Goal: Task Accomplishment & Management: Manage account settings

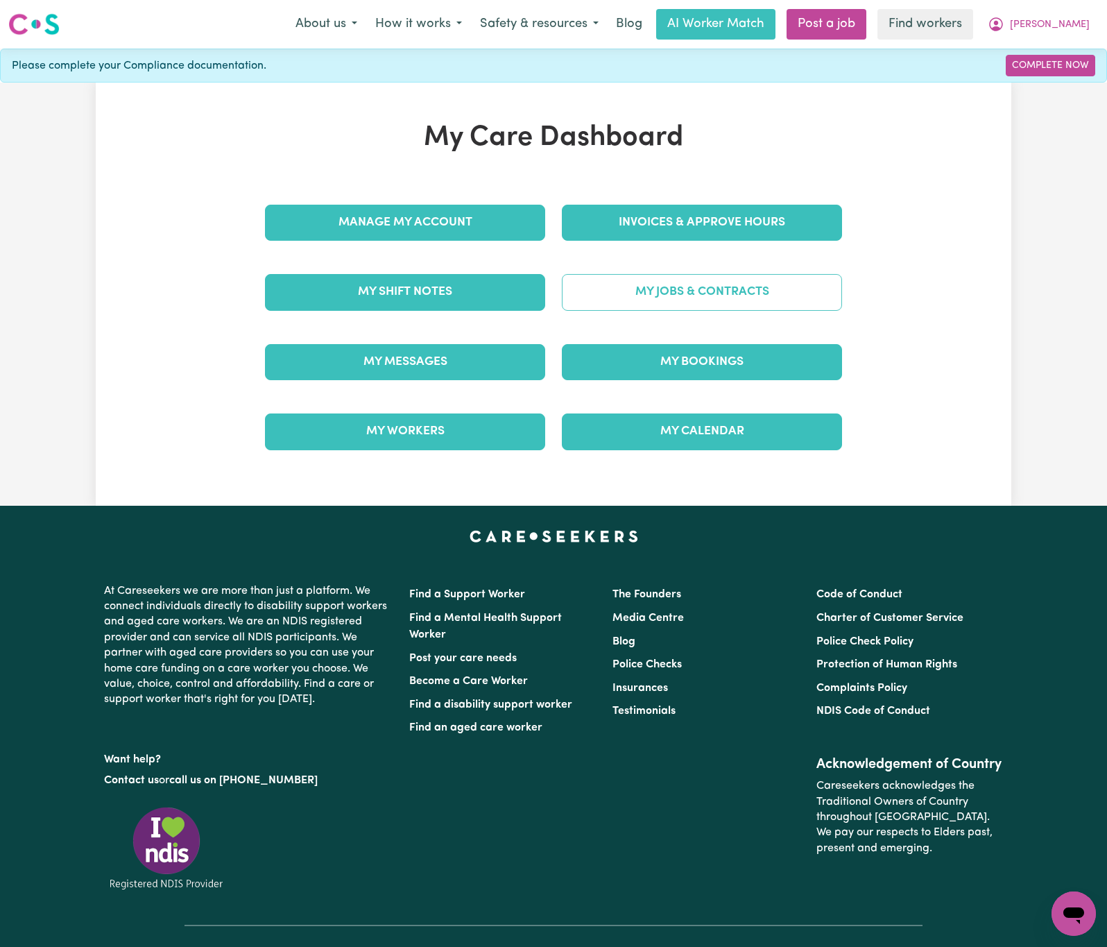
click at [623, 284] on link "My Jobs & Contracts" at bounding box center [702, 292] width 280 height 36
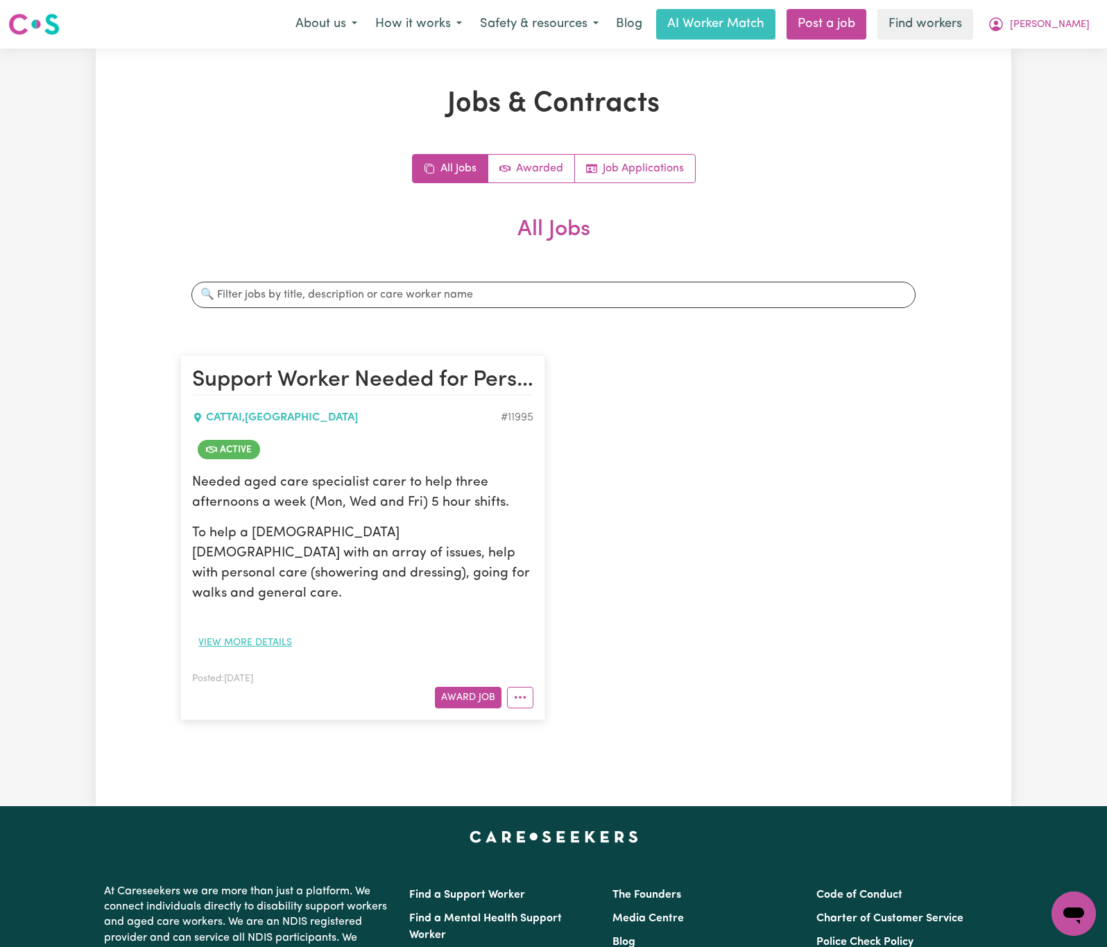
click at [279, 632] on button "View more details" at bounding box center [245, 642] width 106 height 21
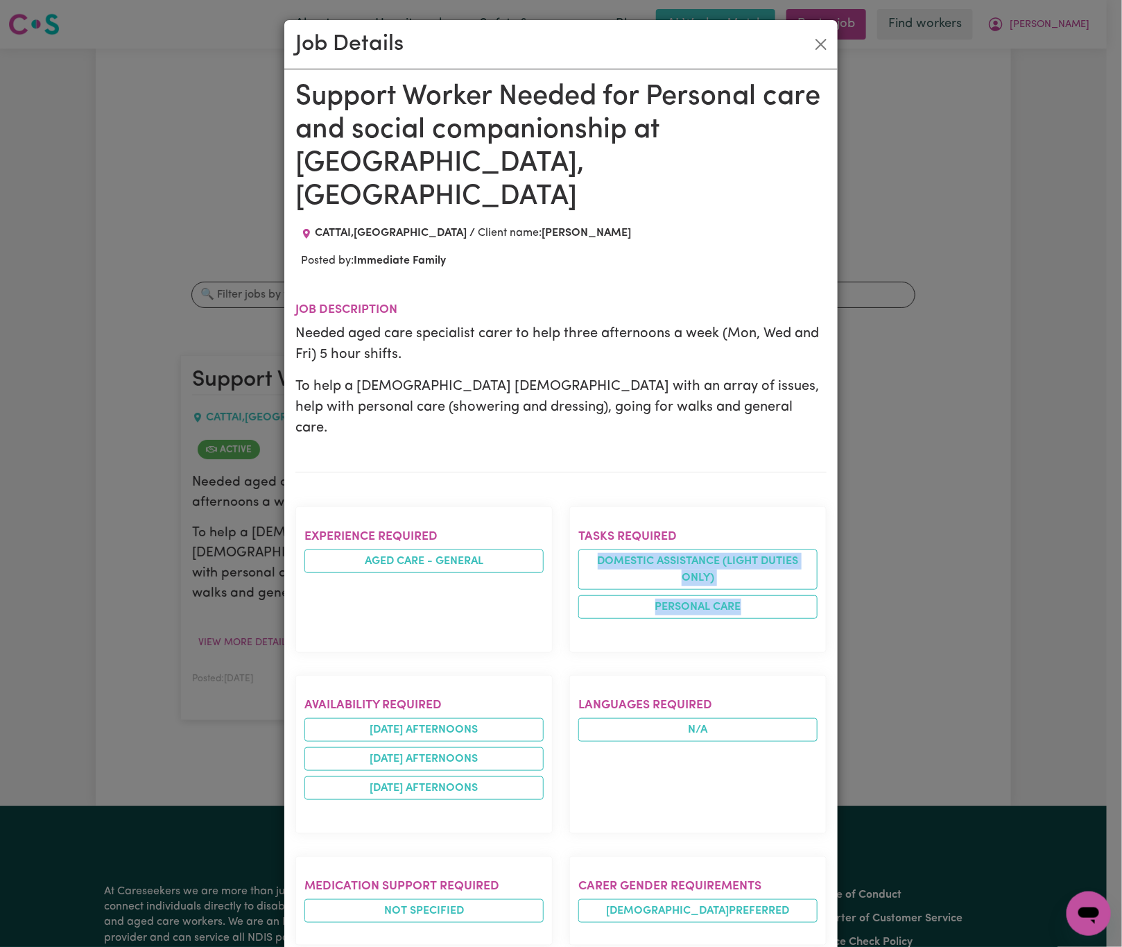
drag, startPoint x: 582, startPoint y: 508, endPoint x: 770, endPoint y: 570, distance: 197.1
click at [770, 570] on section "Tasks required Domestic assistance (light duties only) Personal care" at bounding box center [697, 579] width 257 height 146
copy ul "Domestic assistance (light duties only) Personal care"
click at [930, 552] on div "Job Details Support Worker Needed for Personal care and social companionship at…" at bounding box center [561, 473] width 1122 height 947
click at [813, 40] on button "Close" at bounding box center [821, 44] width 22 height 22
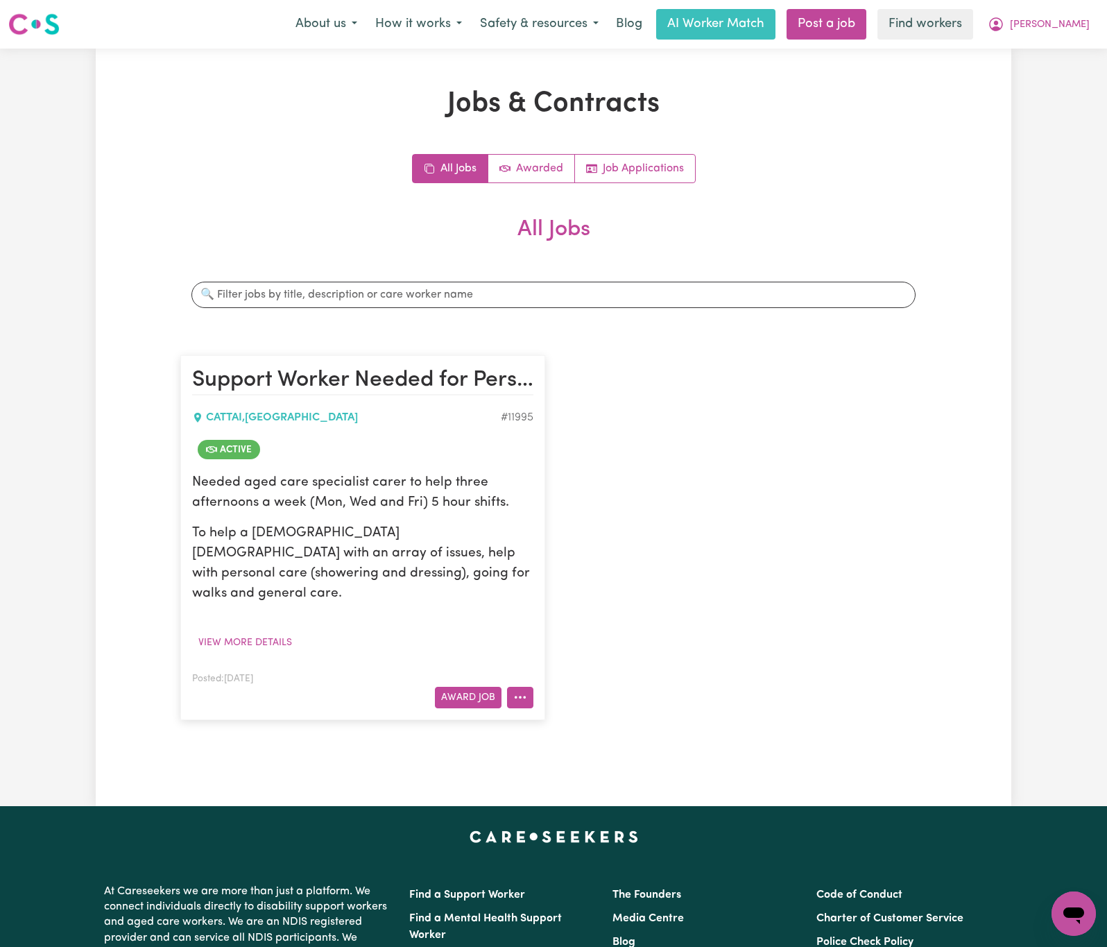
click at [520, 686] on button "More options" at bounding box center [520, 696] width 26 height 21
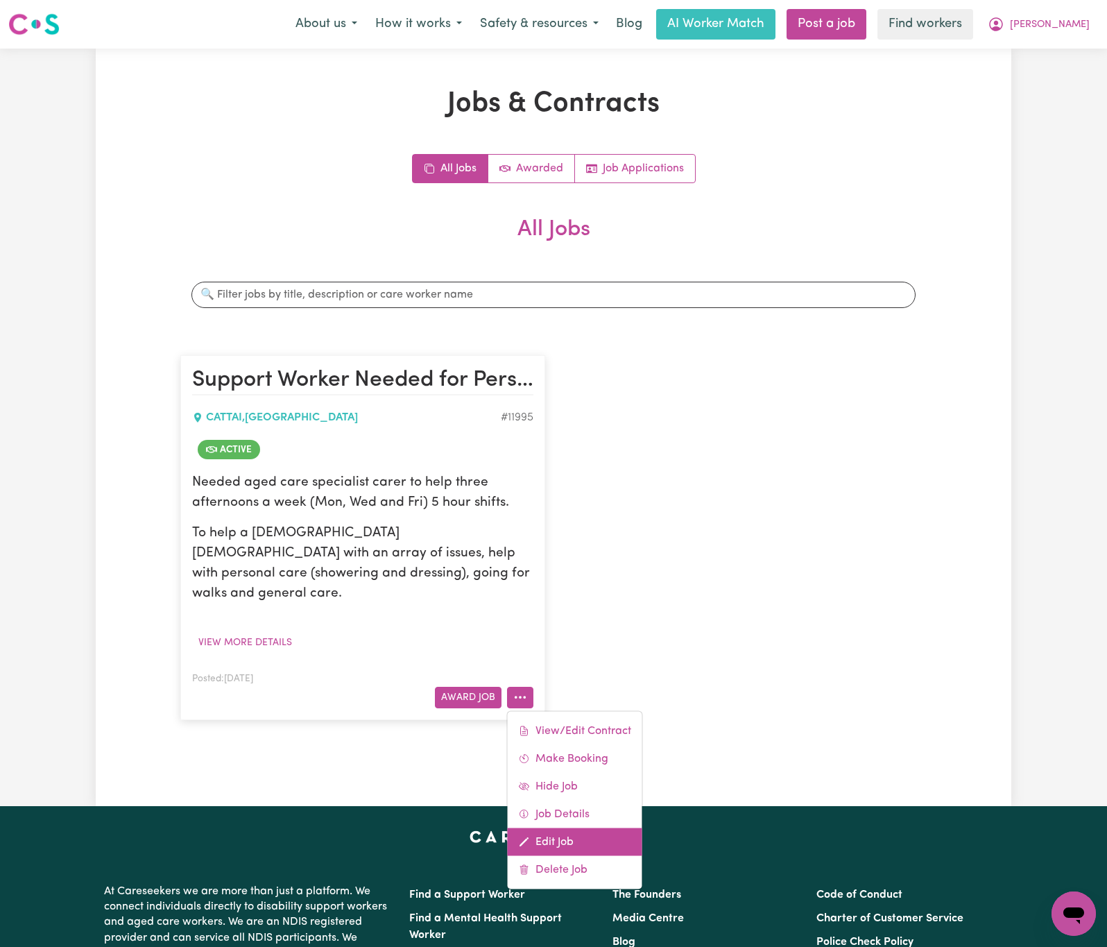
click at [573, 827] on link "Edit Job" at bounding box center [575, 841] width 135 height 28
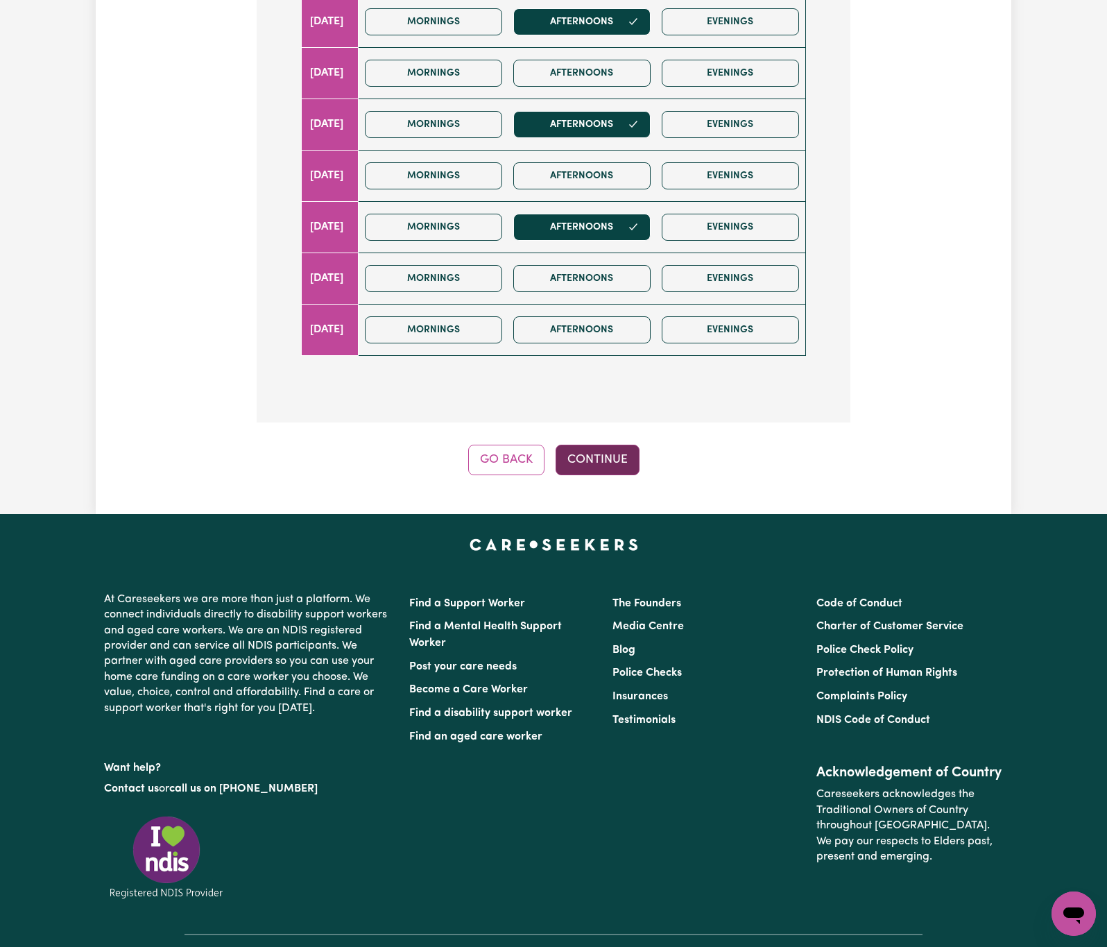
click at [620, 460] on button "Continue" at bounding box center [597, 459] width 84 height 31
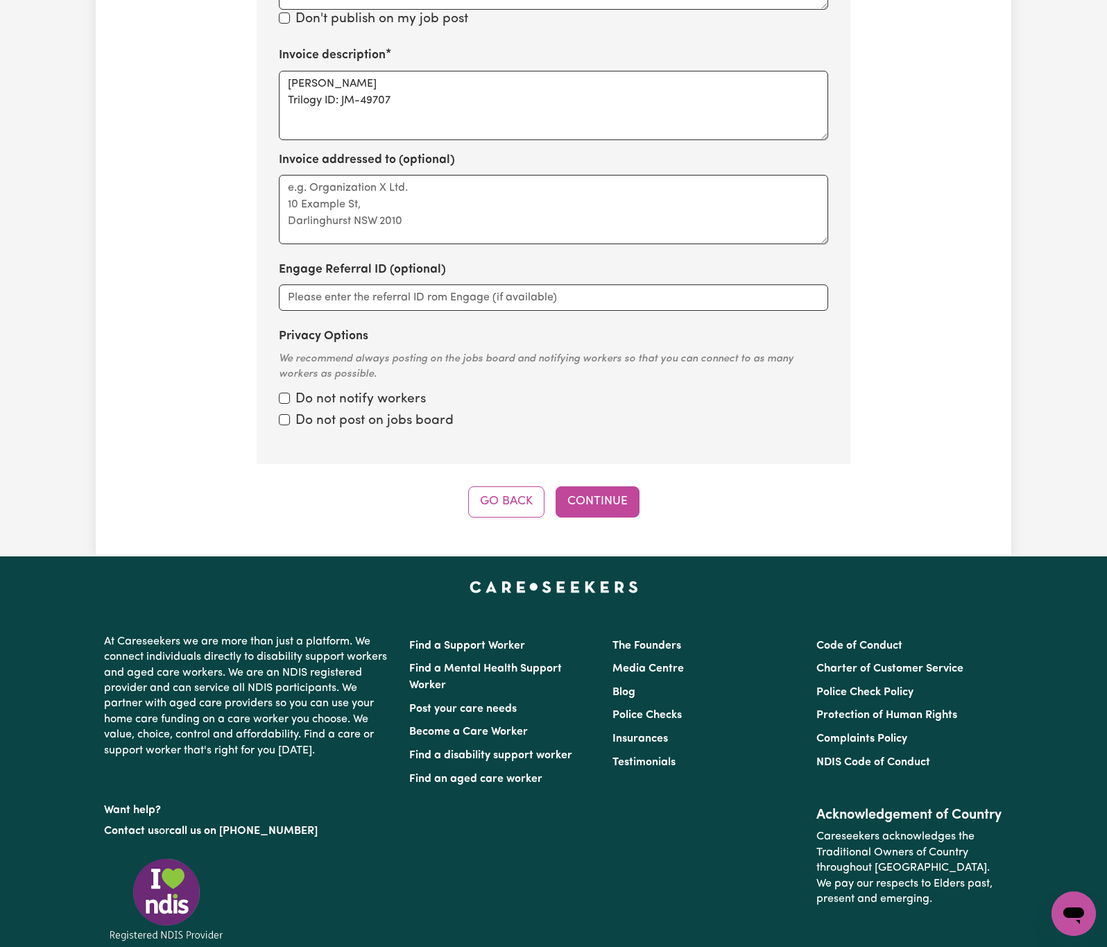
scroll to position [546, 0]
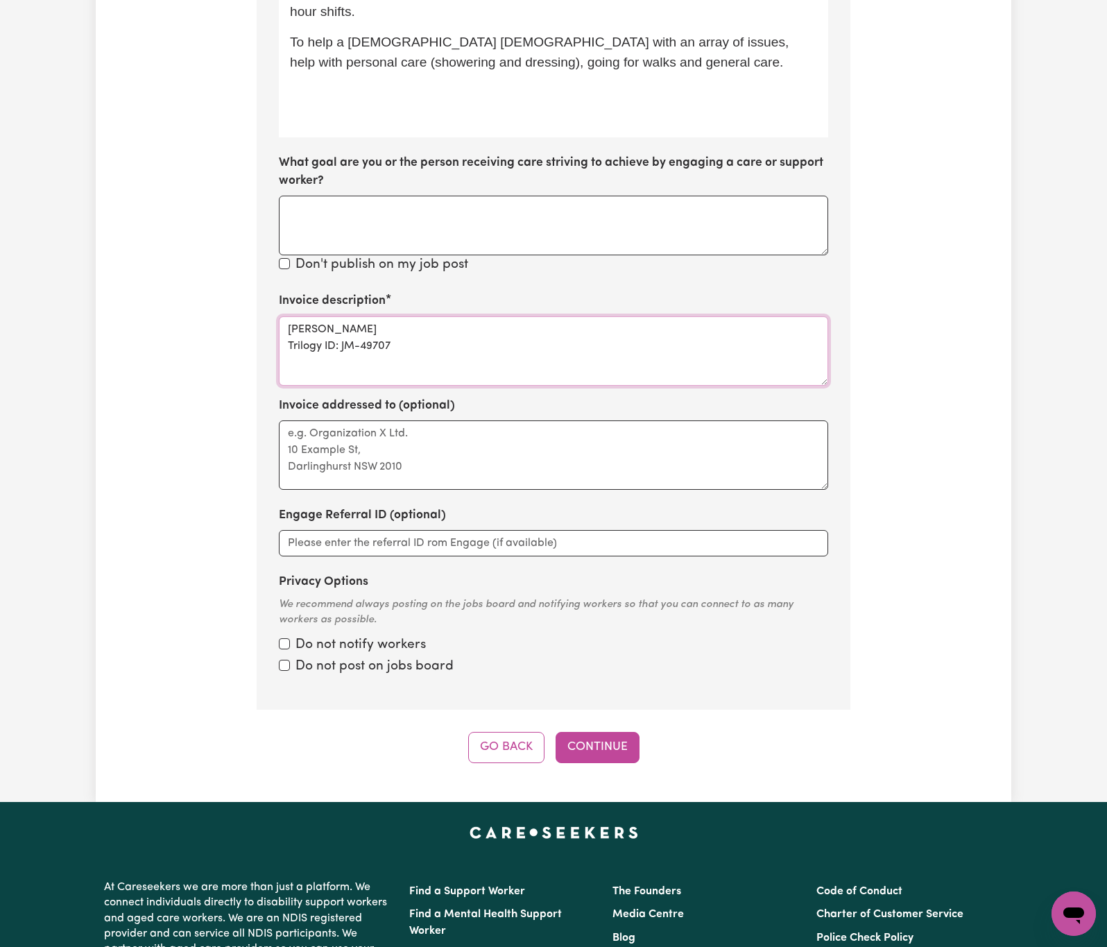
drag, startPoint x: 343, startPoint y: 334, endPoint x: 317, endPoint y: 338, distance: 26.7
click at [215, 337] on div "Update Job Post Support Worker Needed for Personal care and social companionshi…" at bounding box center [553, 152] width 915 height 1221
click at [421, 343] on textarea "[PERSON_NAME] Trilogy ID: JM-49707" at bounding box center [553, 350] width 549 height 69
click at [286, 329] on textarea "[PERSON_NAME] Trilogy ID: JM-49707" at bounding box center [553, 350] width 549 height 69
paste textarea "Domestic assistance (light duties only) Personal care"
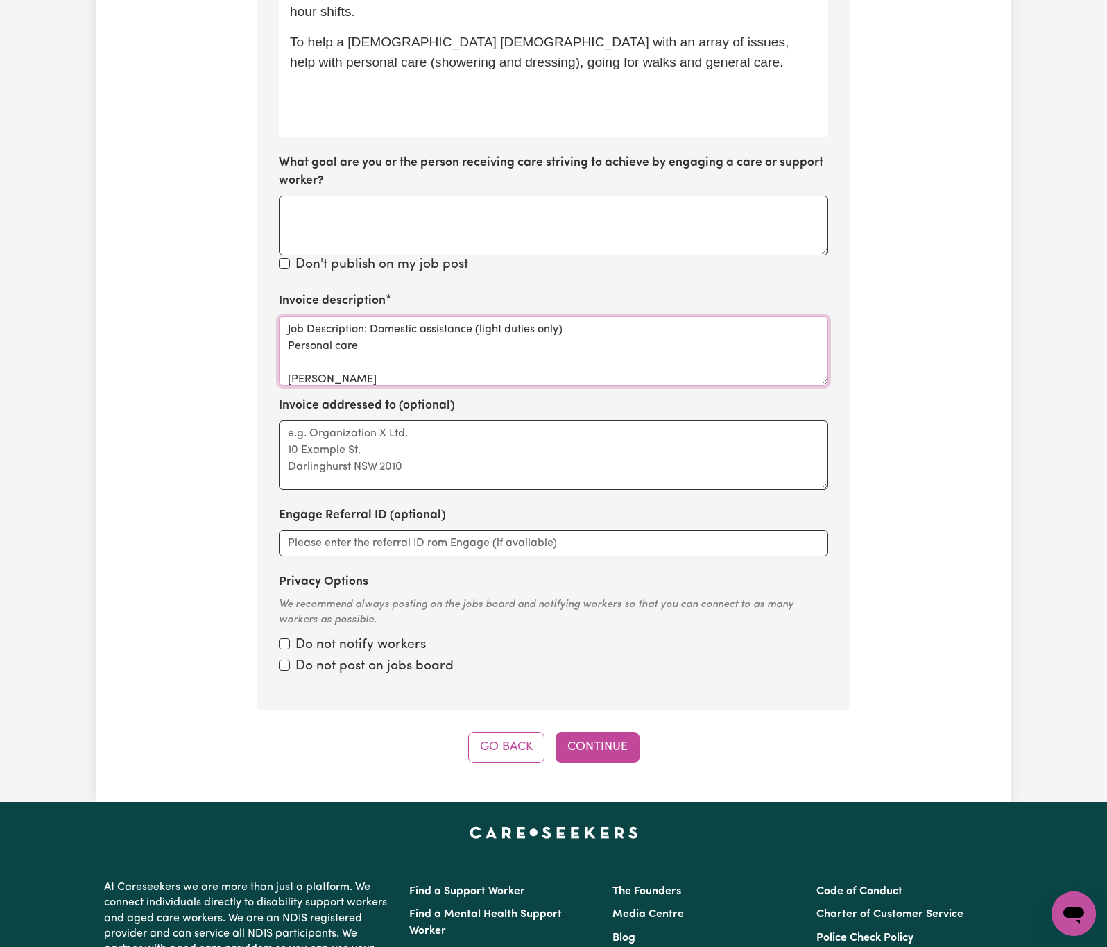
click at [664, 320] on textarea "Job Description: Domestic assistance (light duties only) Personal care [PERSON_…" at bounding box center [553, 350] width 549 height 69
click at [687, 354] on textarea "Job Description: Domestic assistance (light duties only), Personal care [PERSON…" at bounding box center [553, 350] width 549 height 69
click at [686, 354] on textarea "Job Description: Domestic assistance (light duties only), Personal care [PERSON…" at bounding box center [553, 350] width 549 height 69
click at [438, 362] on textarea "Job Description: Domestic assistance (light duties only), Personal care [PERSON…" at bounding box center [553, 350] width 549 height 69
click at [475, 366] on textarea "Job Description: Domestic assistance (light duties only), Personal care [PERSON…" at bounding box center [553, 350] width 549 height 69
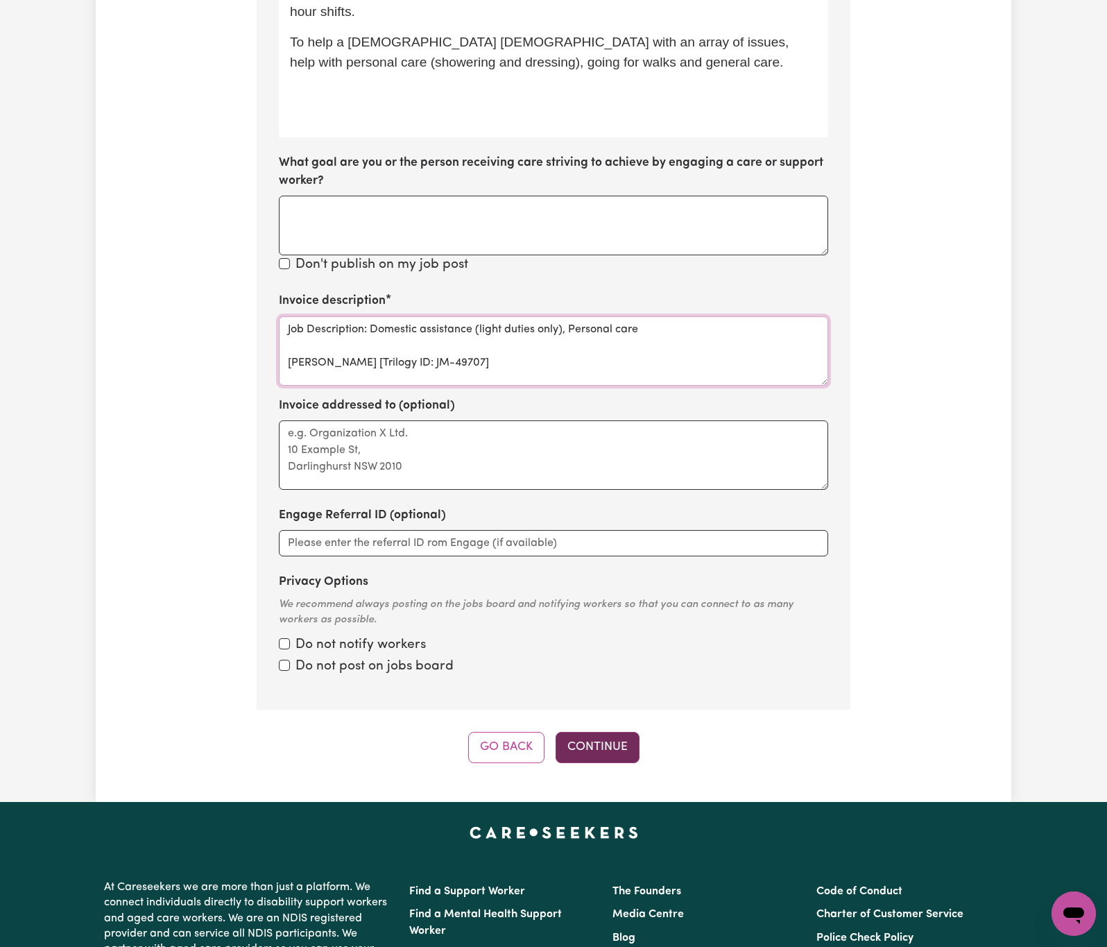
type textarea "Job Description: Domestic assistance (light duties only), Personal care [PERSON…"
click at [607, 751] on button "Continue" at bounding box center [597, 747] width 84 height 31
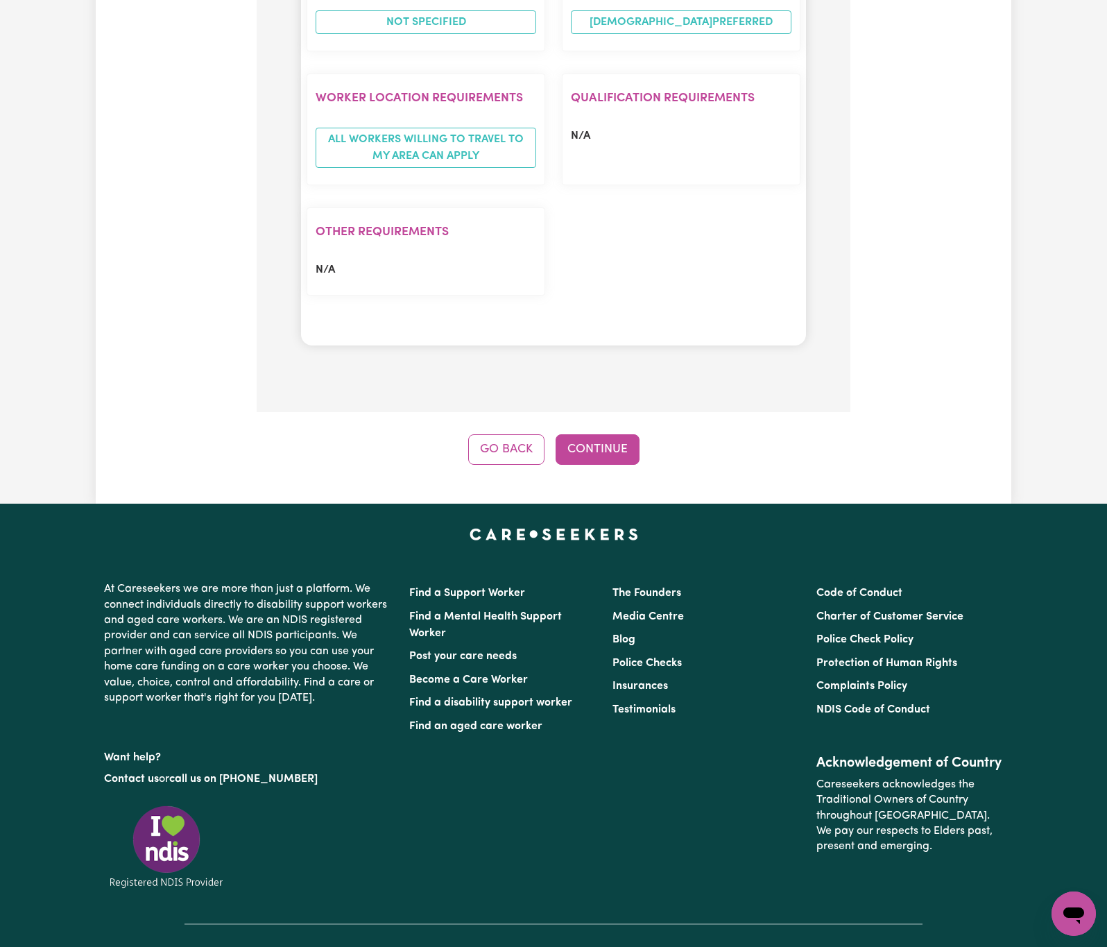
scroll to position [1415, 0]
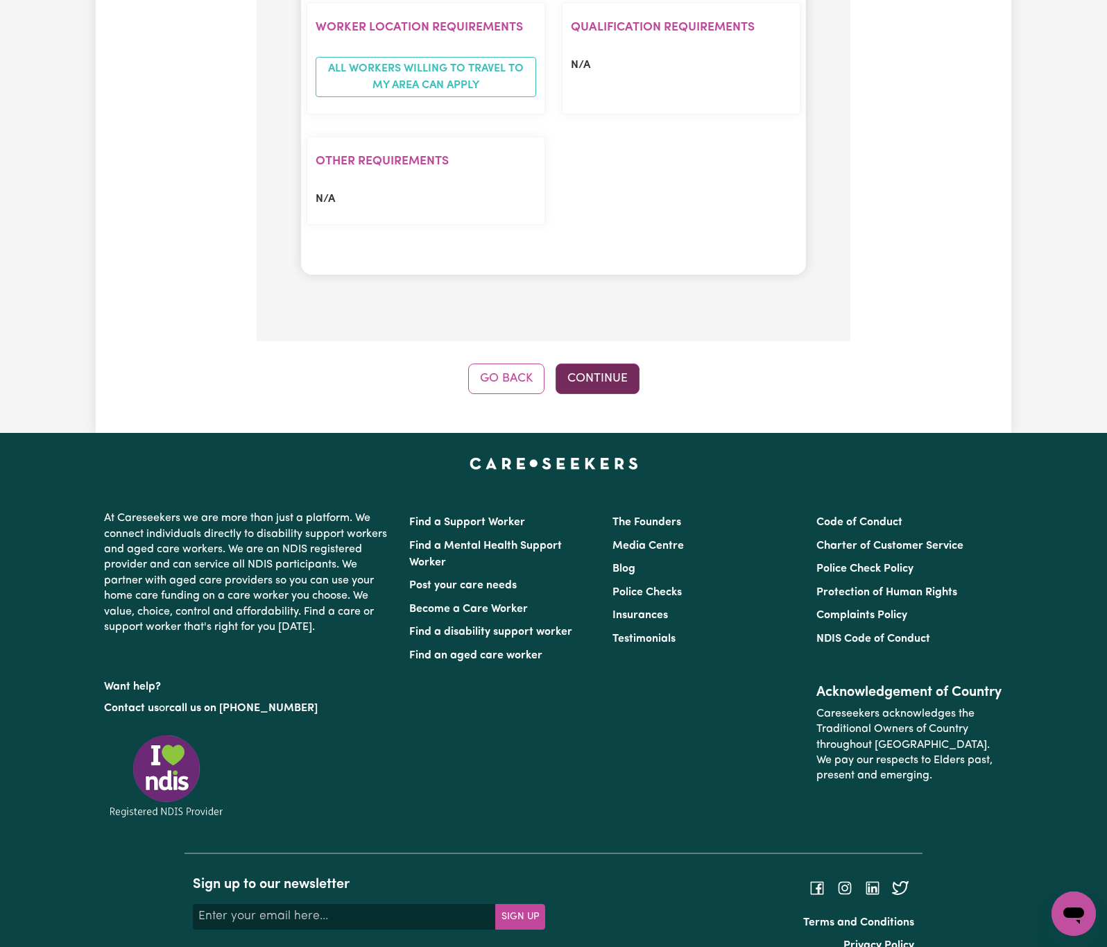
click at [614, 363] on button "Continue" at bounding box center [597, 378] width 84 height 31
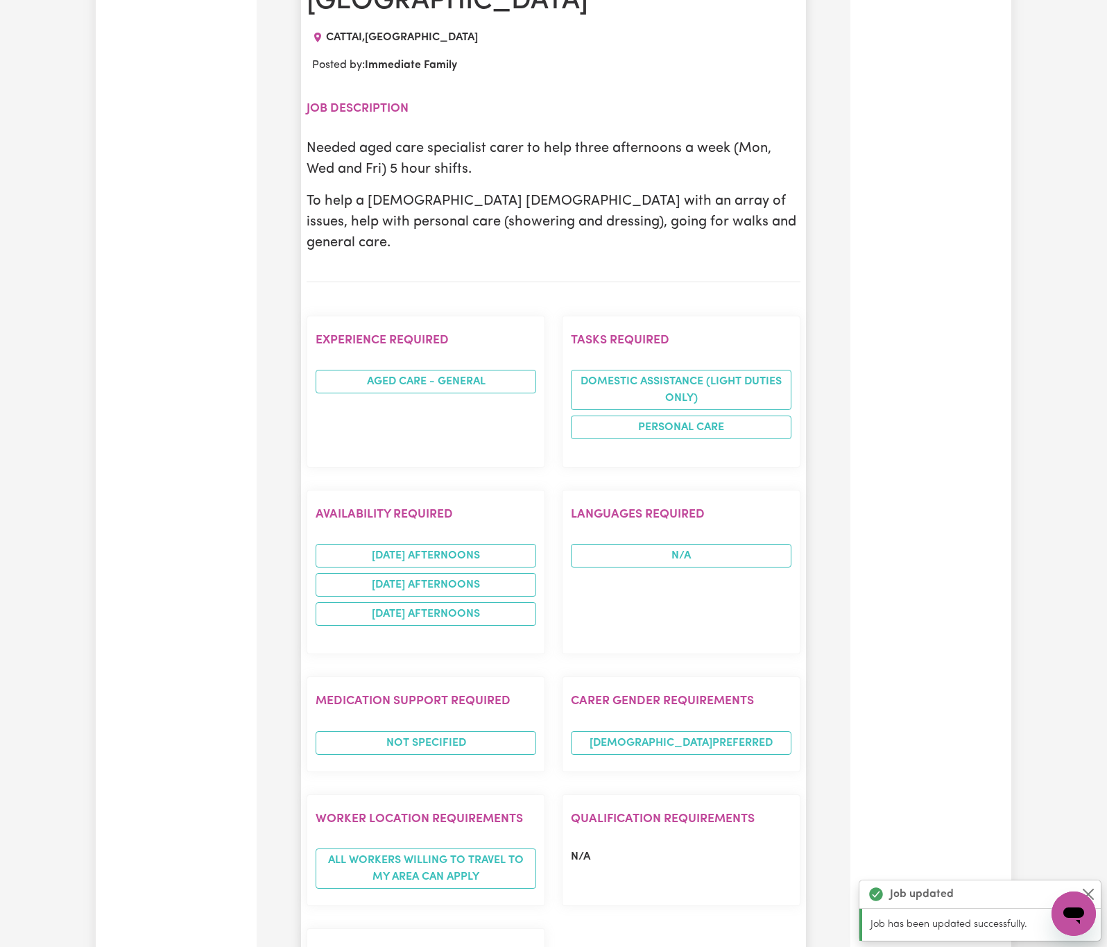
scroll to position [1144, 0]
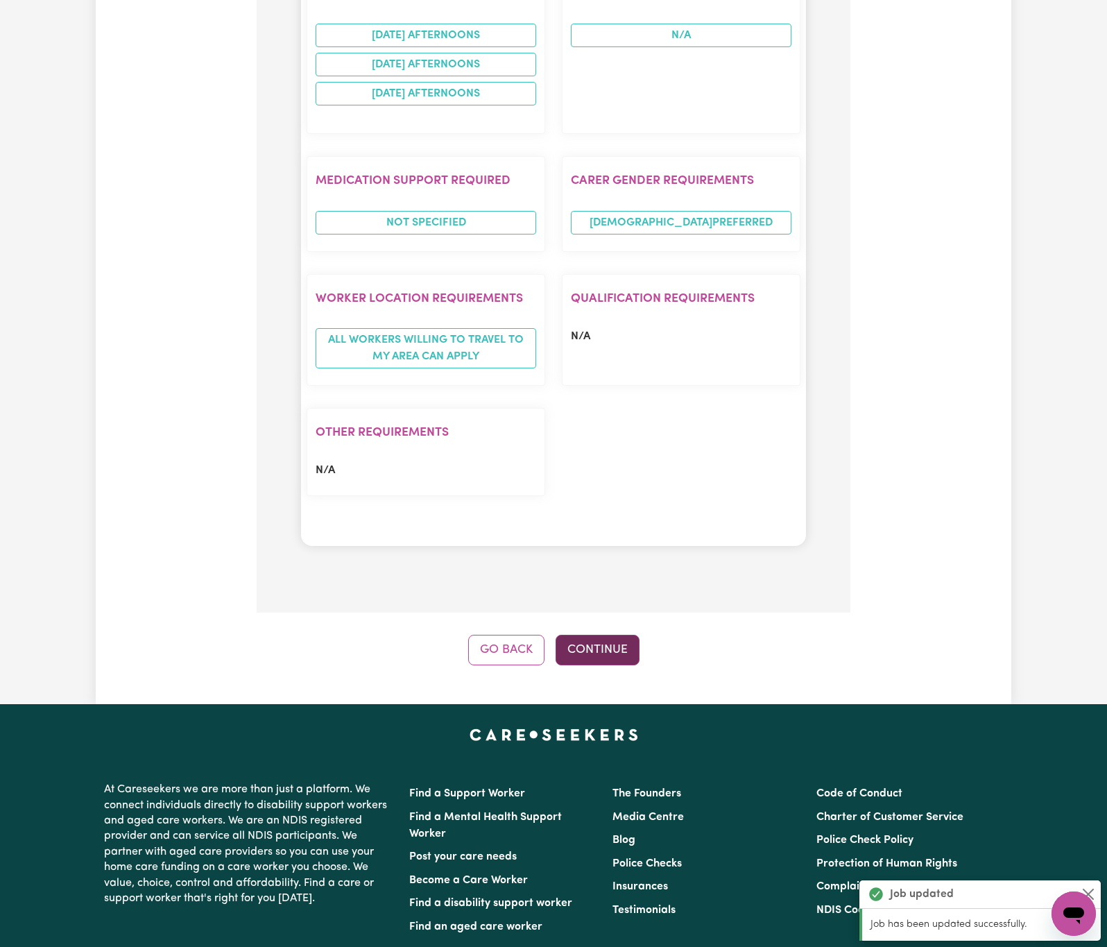
click at [607, 634] on button "Continue" at bounding box center [597, 649] width 84 height 31
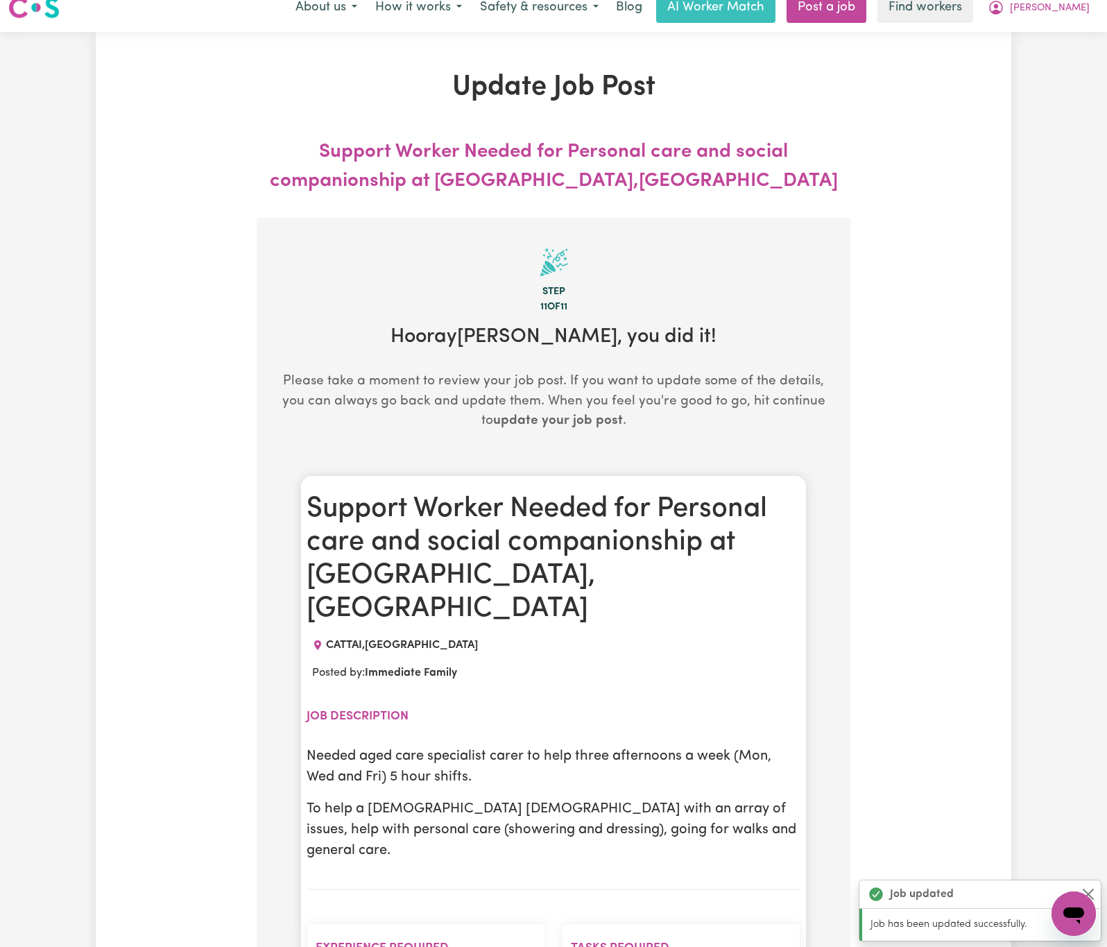
scroll to position [0, 0]
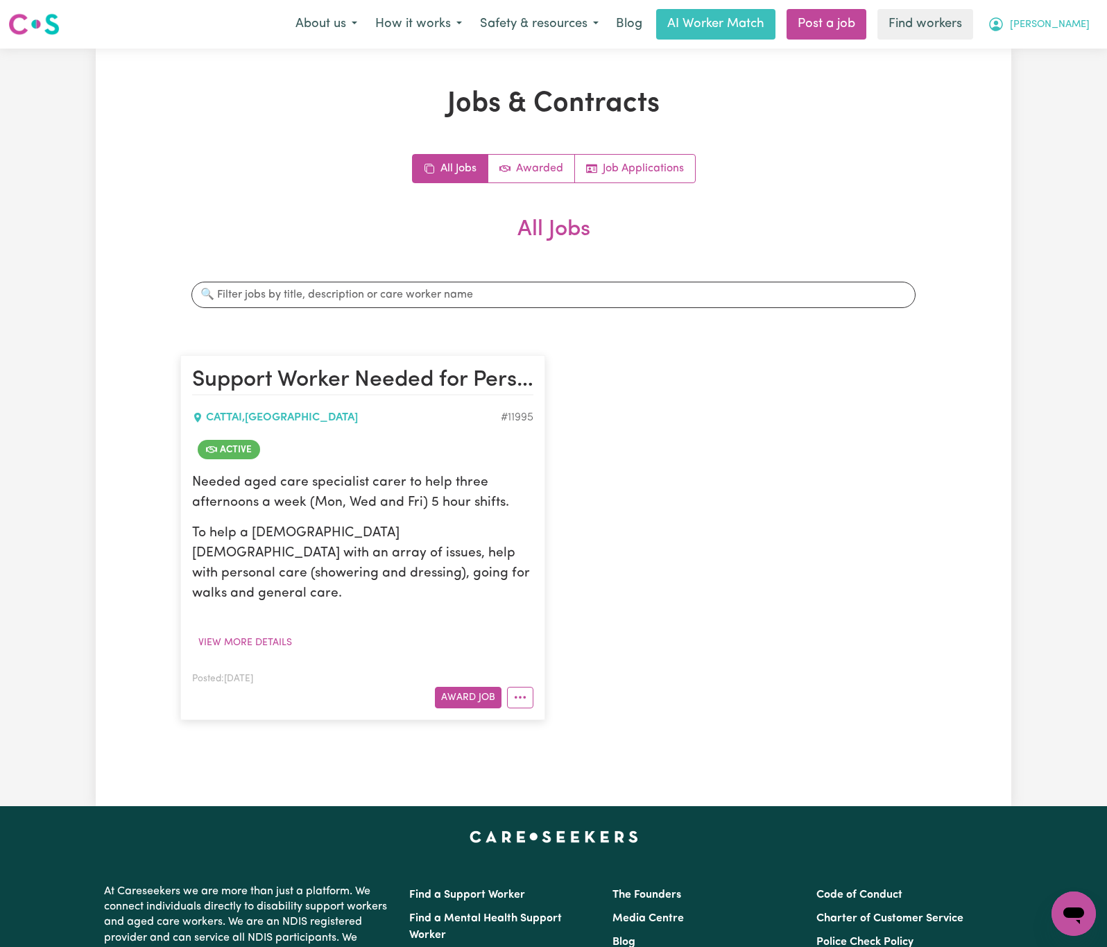
click at [1004, 30] on icon "My Account" at bounding box center [995, 24] width 17 height 17
click at [1032, 78] on link "Logout" at bounding box center [1043, 80] width 110 height 26
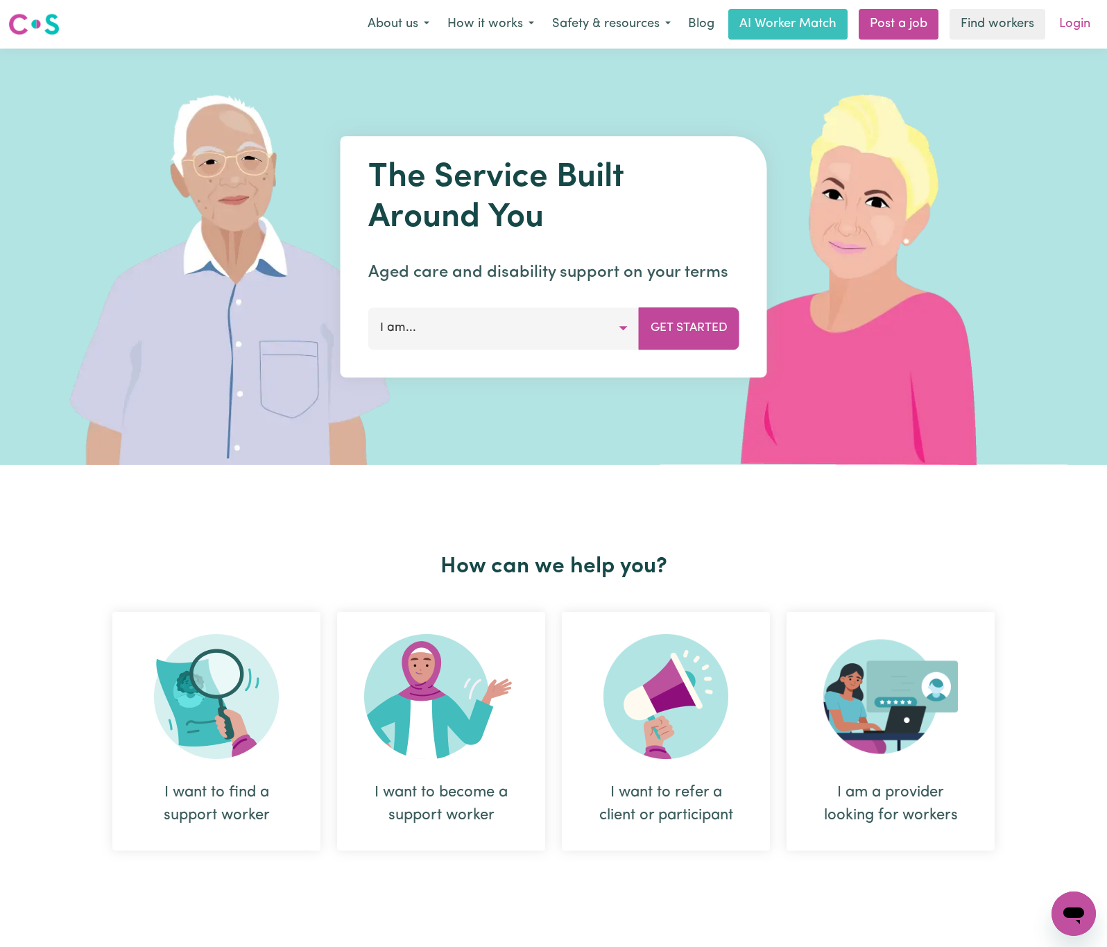
click at [1067, 19] on link "Login" at bounding box center [1075, 24] width 48 height 31
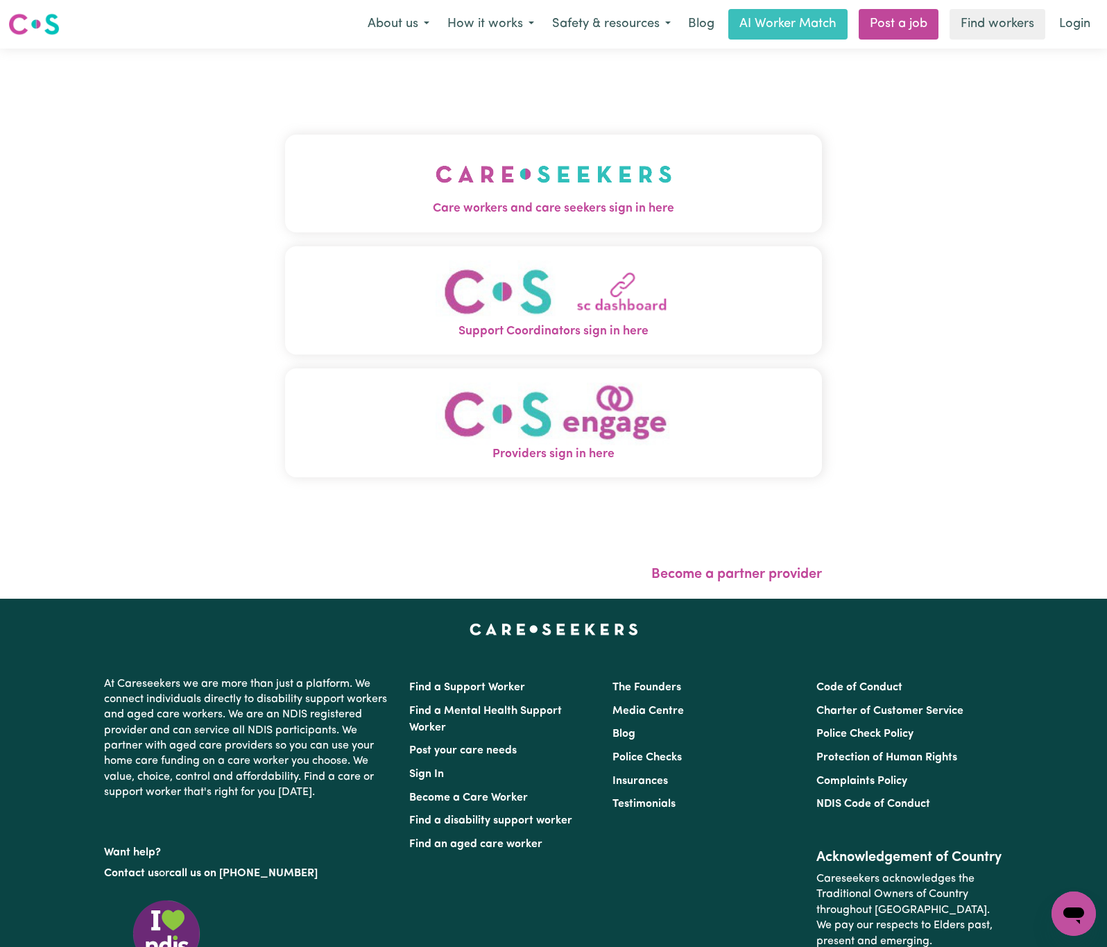
click at [435, 194] on img "Care workers and care seekers sign in here" at bounding box center [553, 173] width 236 height 51
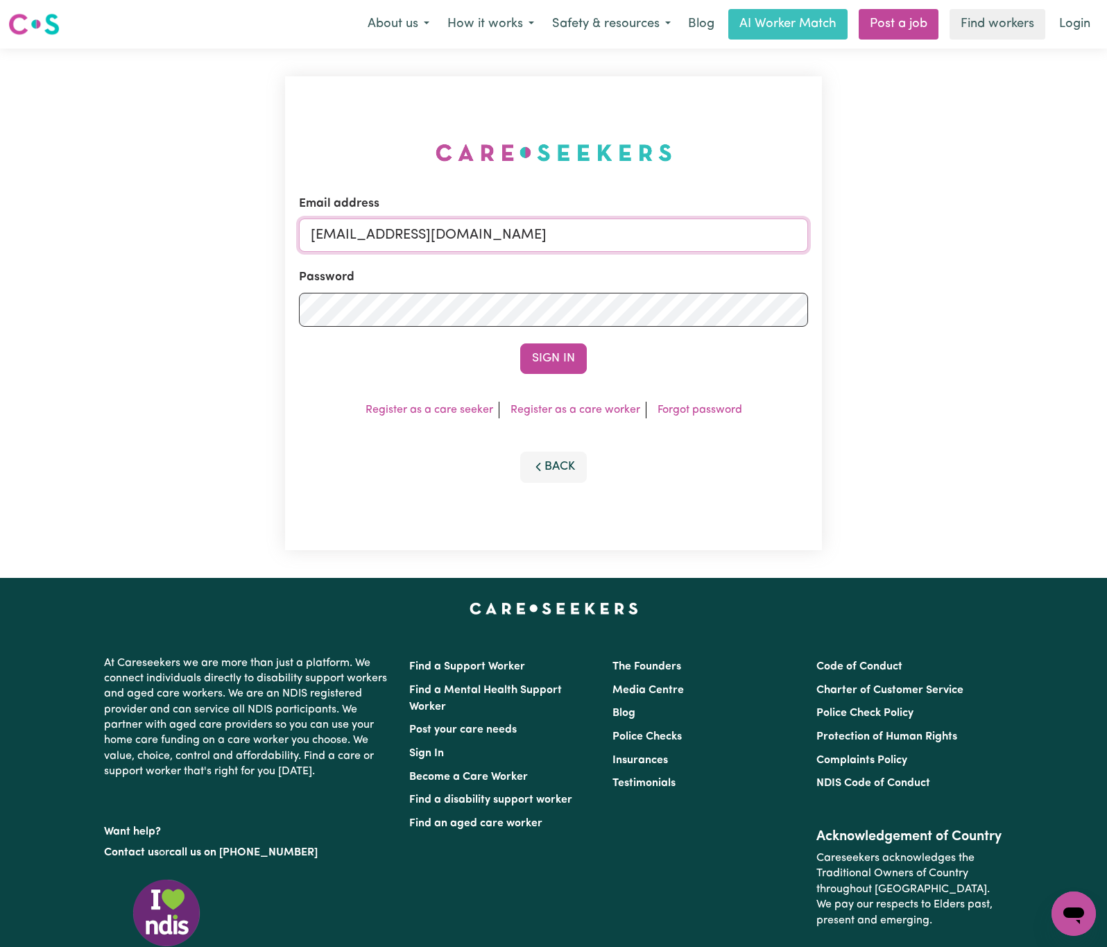
drag, startPoint x: 397, startPoint y: 227, endPoint x: 924, endPoint y: 235, distance: 527.0
click at [924, 231] on div "Email address [EMAIL_ADDRESS][DOMAIN_NAME] Password Sign In Register as a care …" at bounding box center [553, 313] width 1107 height 529
paste input "[EMAIL_ADDRESS][DOMAIN_NAME]"
type input "superuser~[EMAIL_ADDRESS][DOMAIN_NAME]"
click at [520, 343] on button "Sign In" at bounding box center [553, 358] width 67 height 31
